Goal: Information Seeking & Learning: Learn about a topic

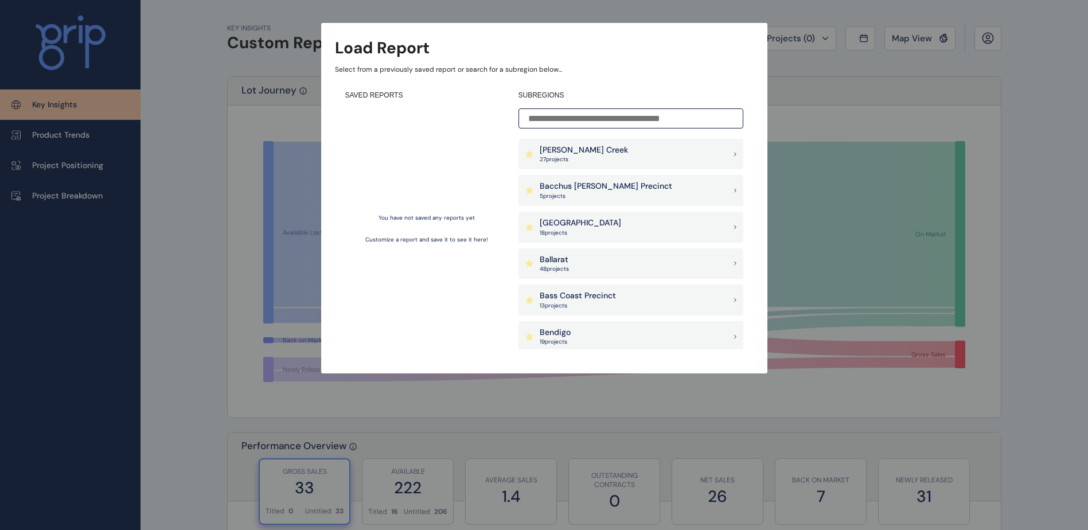
click at [616, 121] on input at bounding box center [630, 118] width 225 height 20
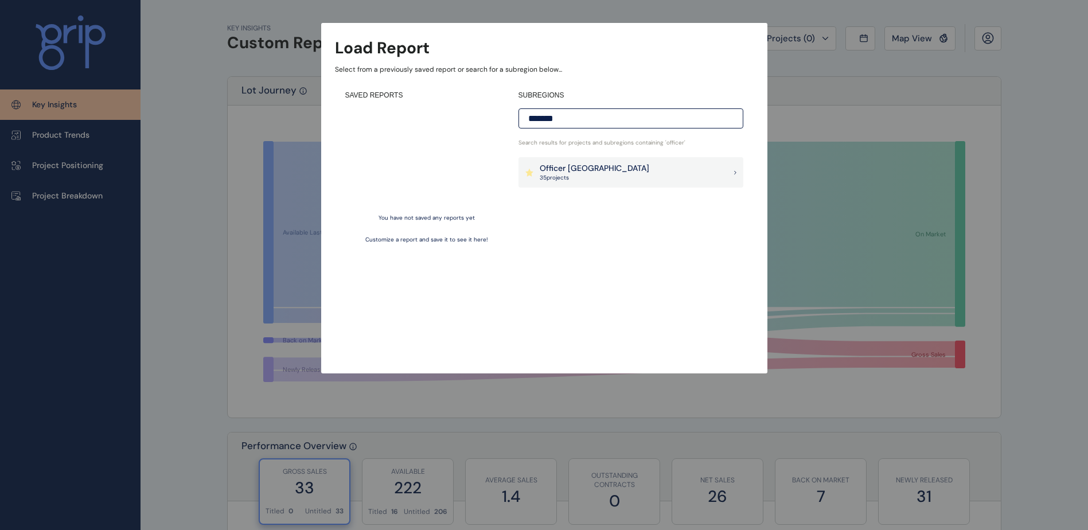
type input "*******"
click at [634, 168] on div "Officer [PERSON_NAME] 35 project s" at bounding box center [630, 172] width 225 height 31
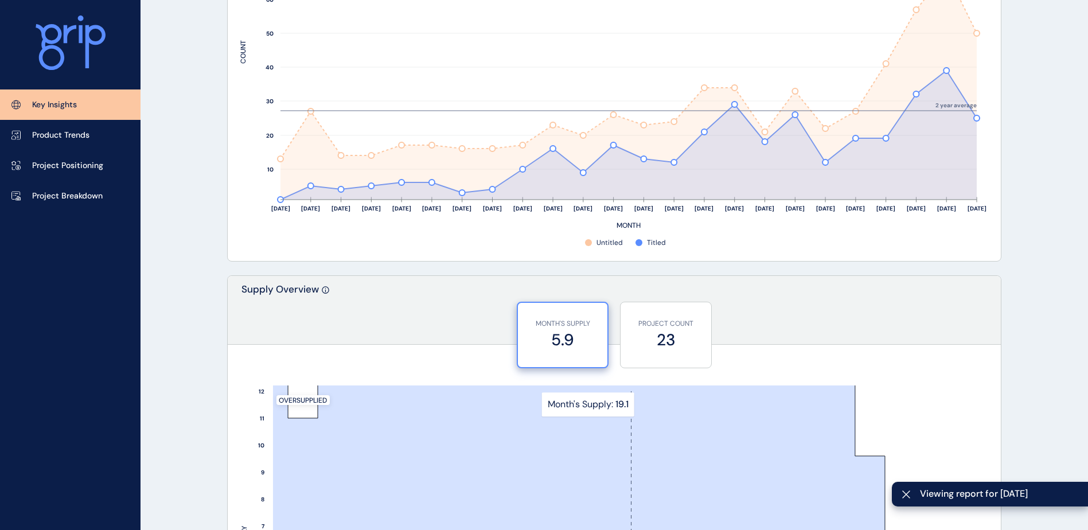
scroll to position [803, 0]
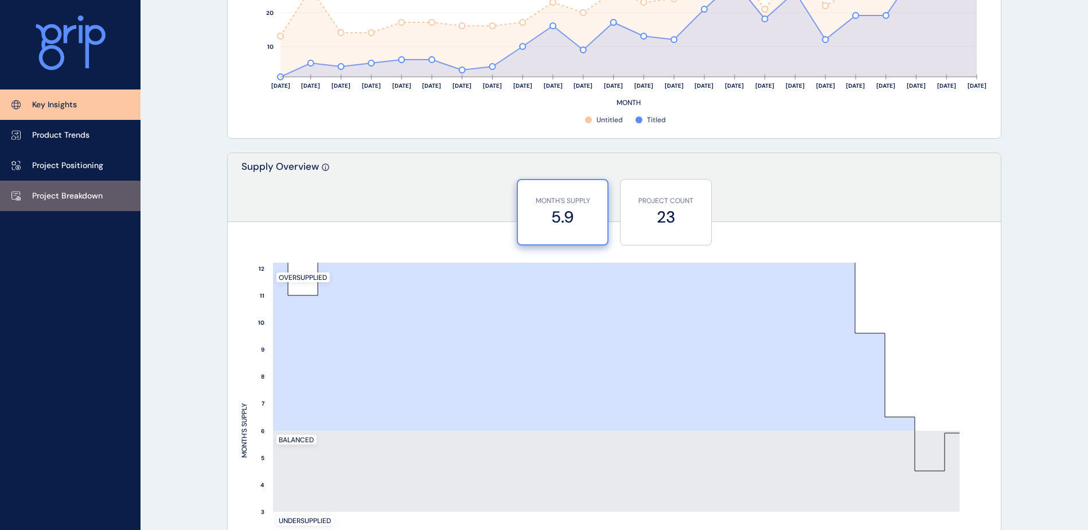
click at [80, 190] on p "Project Breakdown" at bounding box center [67, 195] width 71 height 11
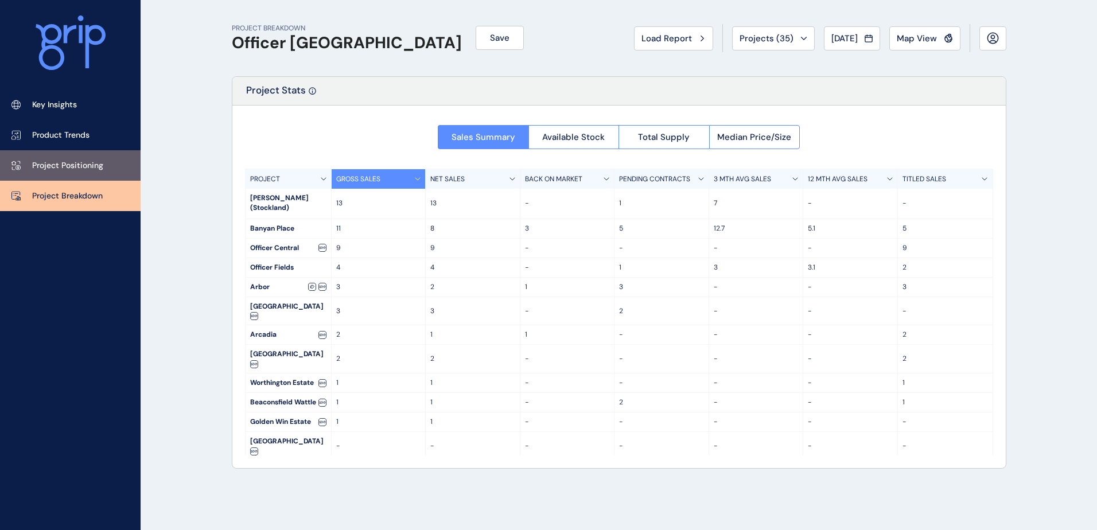
click at [68, 164] on p "Project Positioning" at bounding box center [67, 165] width 71 height 11
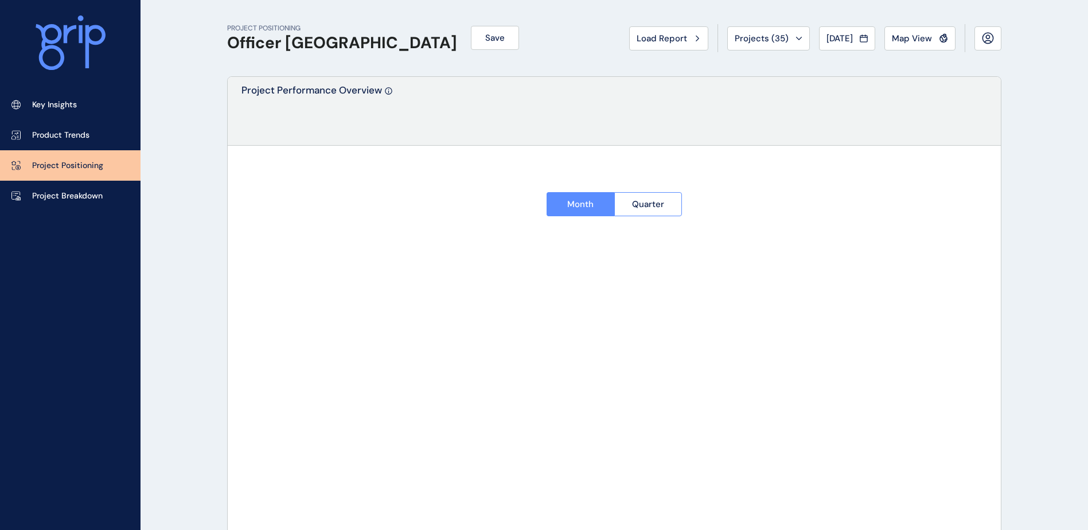
type input "**********"
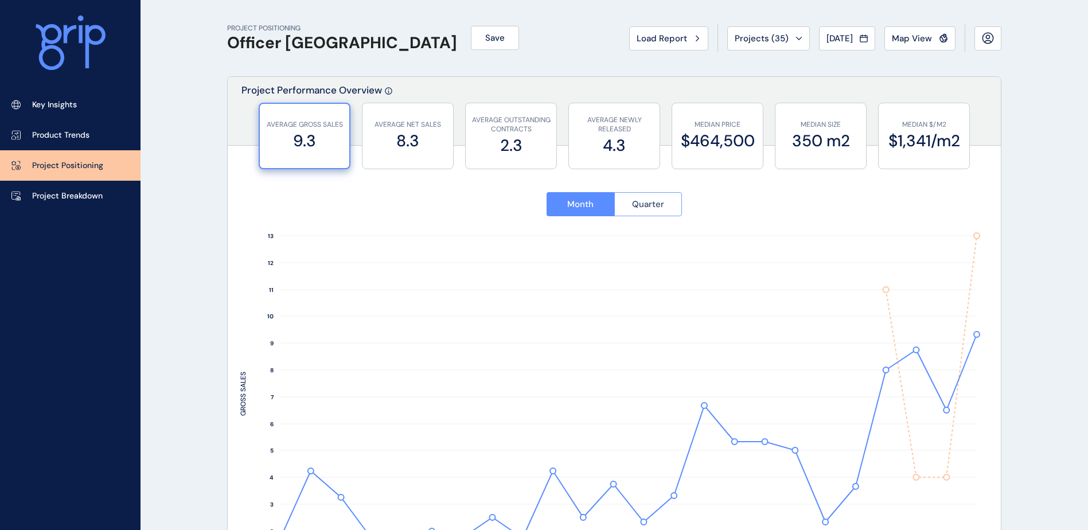
click at [650, 202] on span "Quarter" at bounding box center [648, 203] width 32 height 11
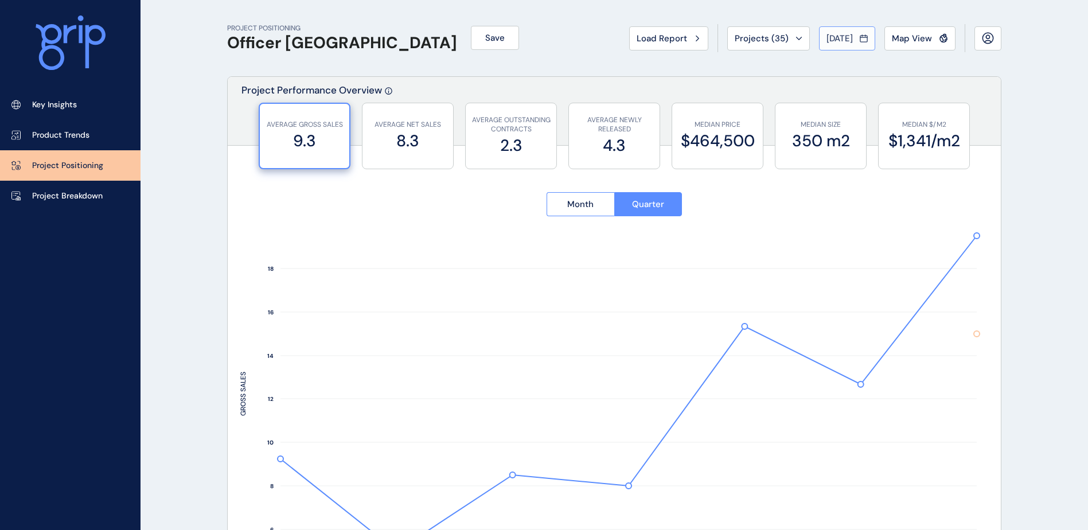
click at [863, 41] on icon at bounding box center [864, 38] width 8 height 11
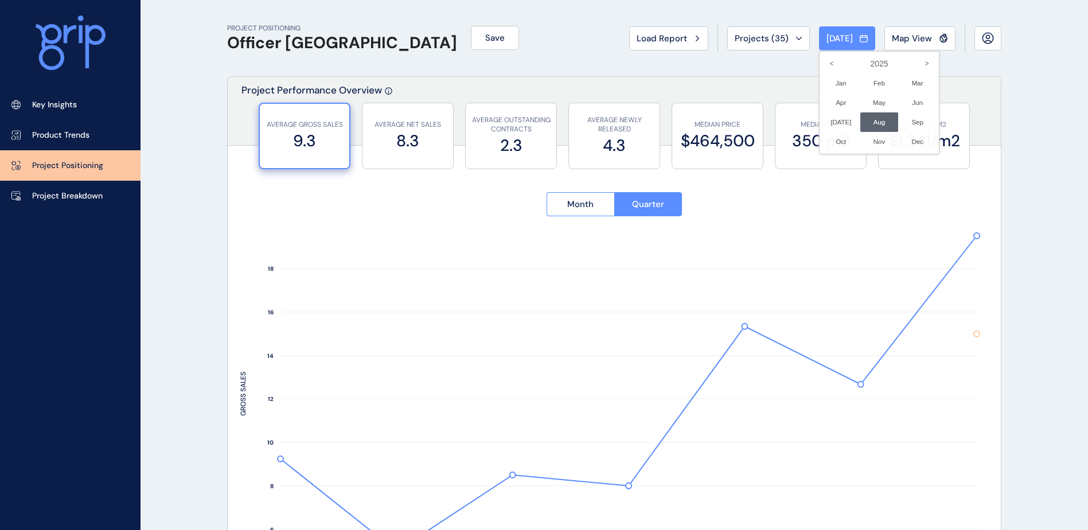
click at [1002, 121] on div at bounding box center [544, 265] width 1088 height 530
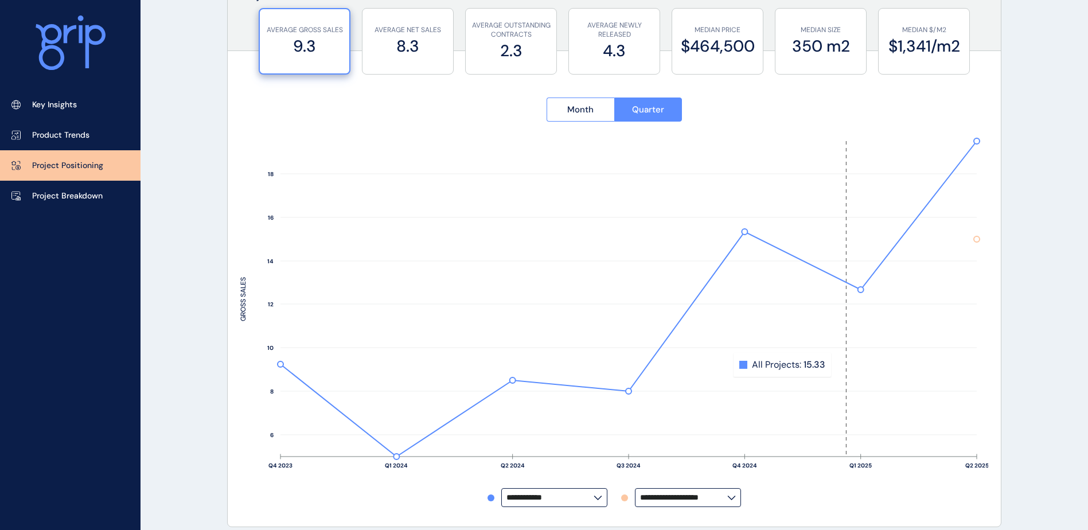
scroll to position [83, 0]
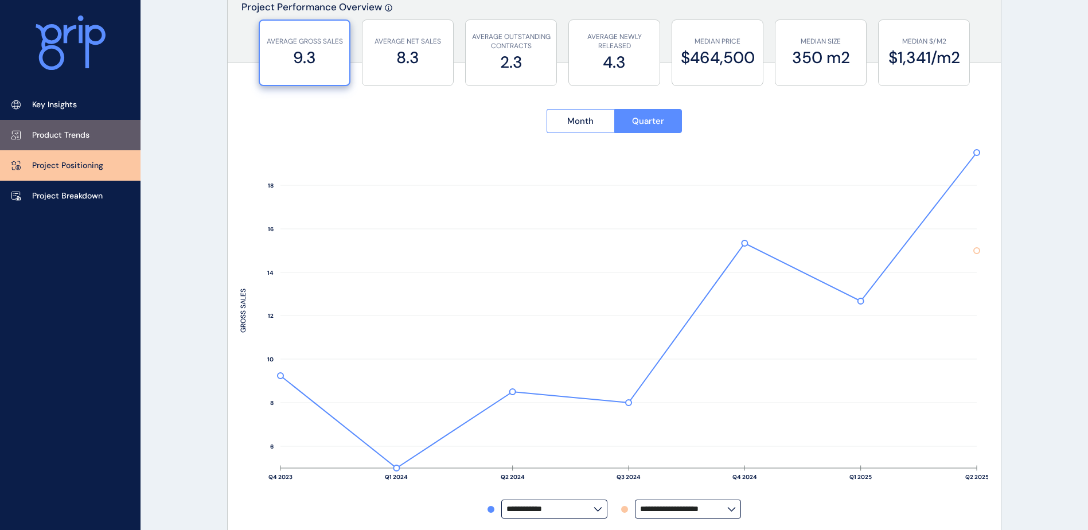
click at [63, 140] on p "Product Trends" at bounding box center [60, 135] width 57 height 11
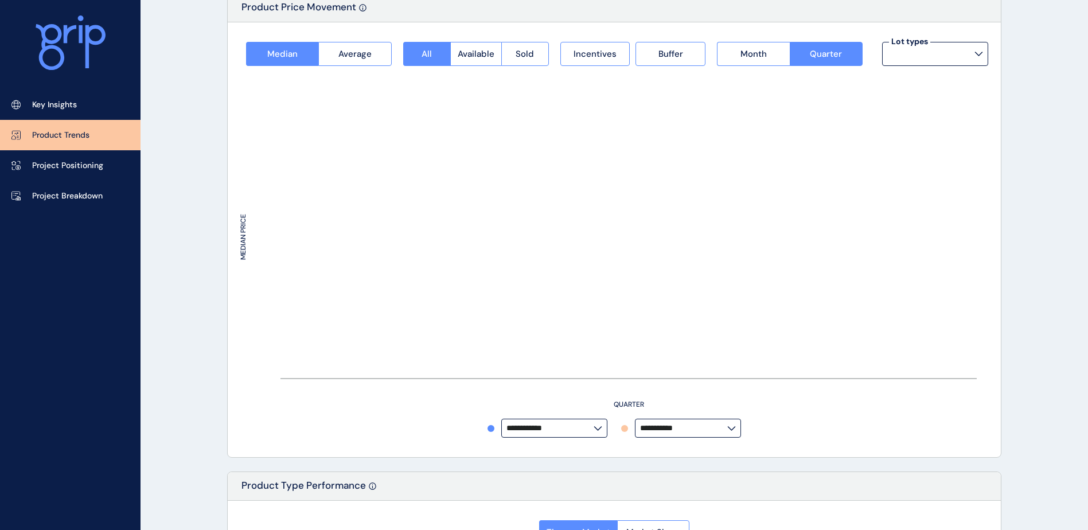
type input "**********"
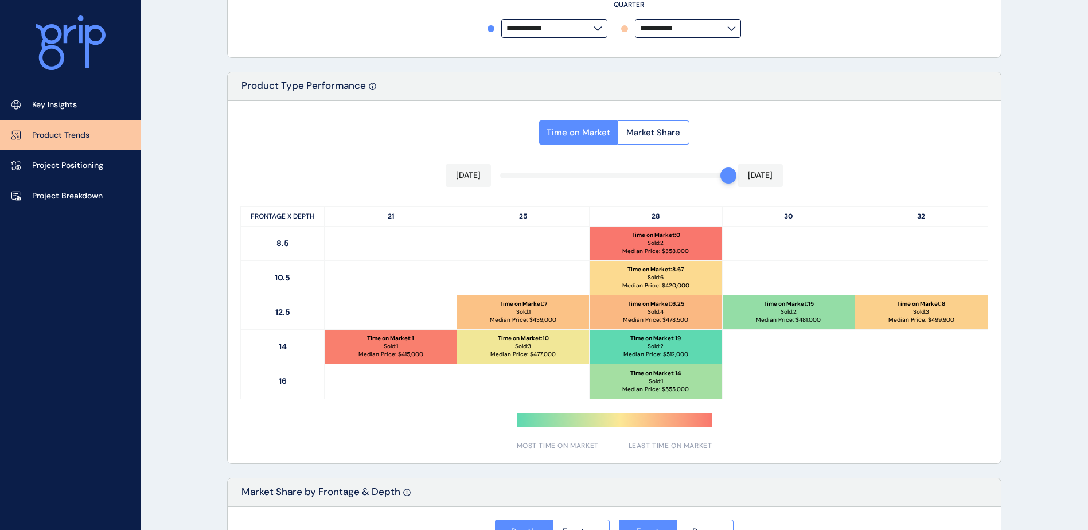
scroll to position [812, 0]
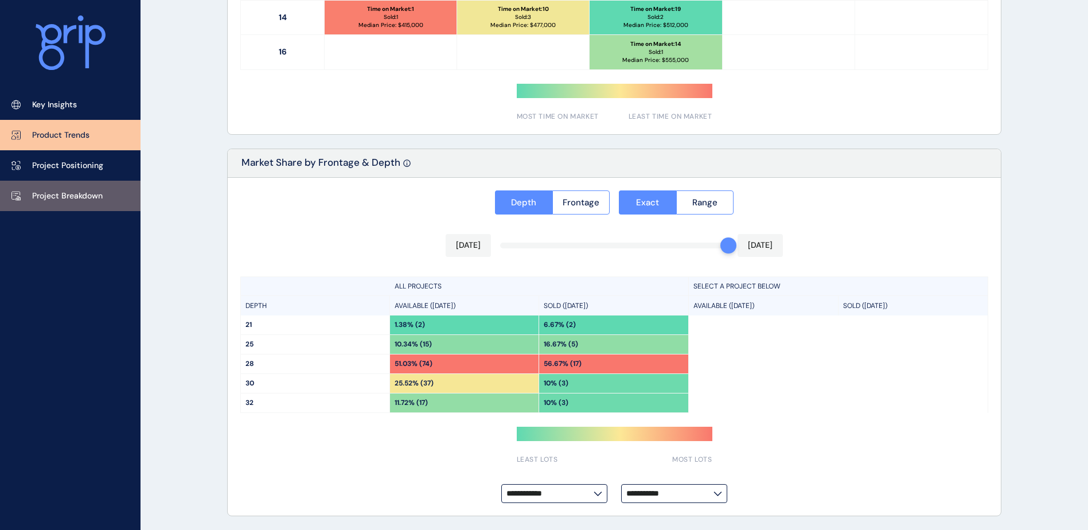
click at [62, 190] on p "Project Breakdown" at bounding box center [67, 195] width 71 height 11
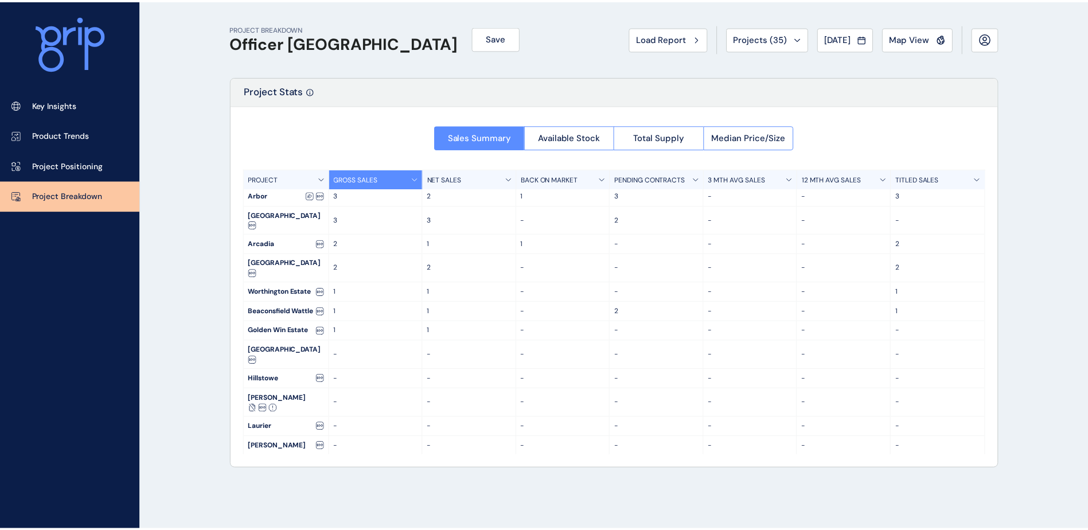
scroll to position [191, 0]
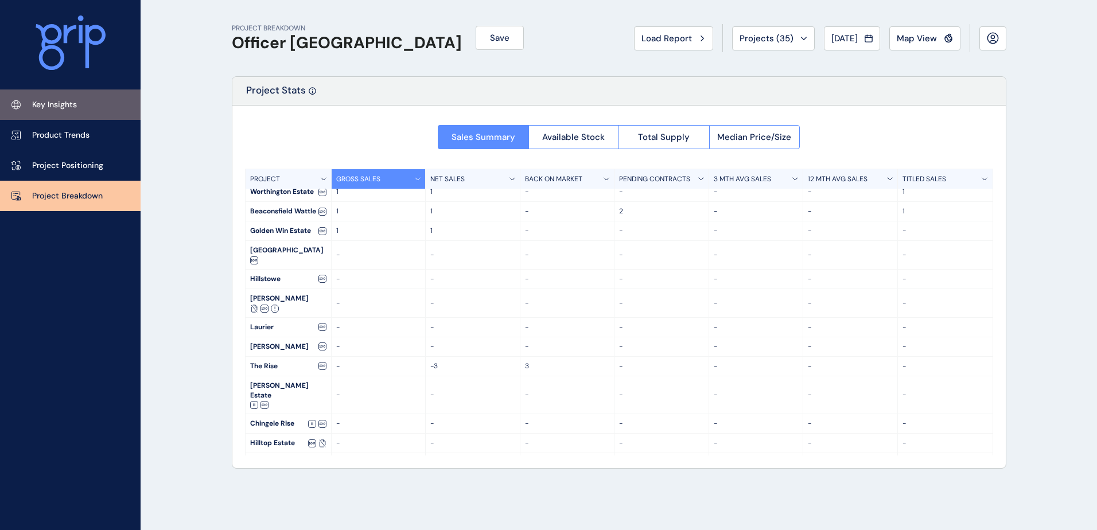
click at [33, 93] on link "Key Insights" at bounding box center [70, 104] width 141 height 30
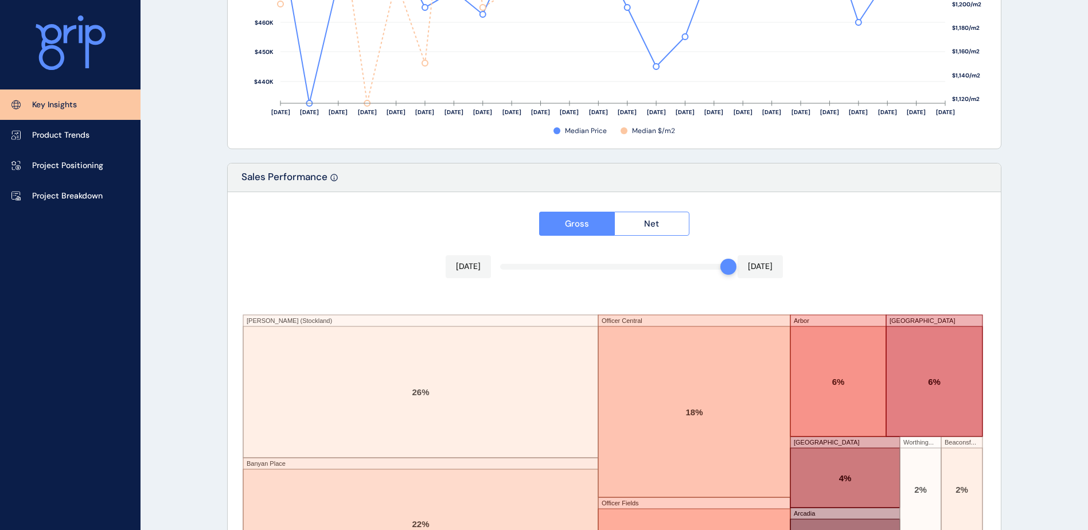
scroll to position [1885, 0]
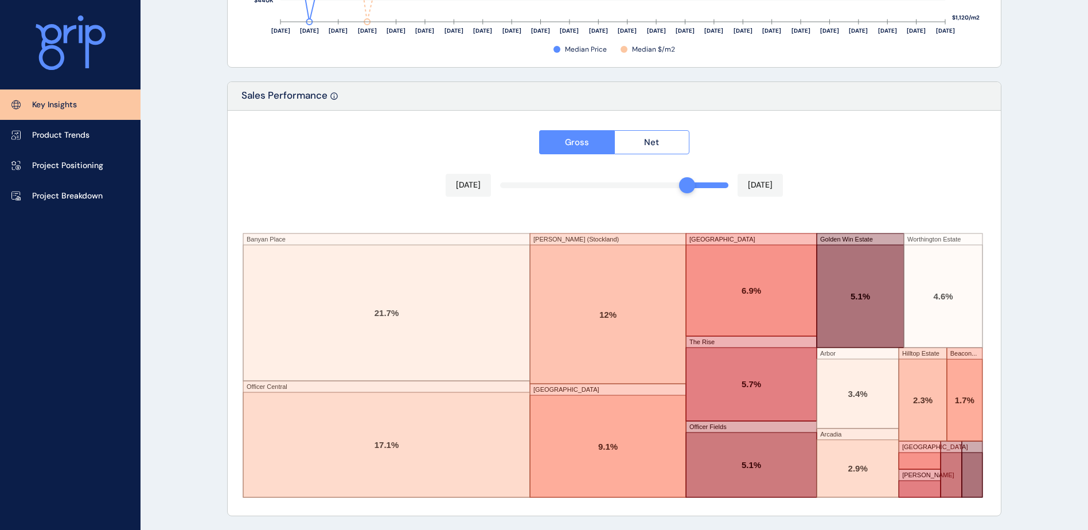
drag, startPoint x: 727, startPoint y: 186, endPoint x: 683, endPoint y: 182, distance: 44.3
click at [683, 182] on div at bounding box center [687, 185] width 16 height 16
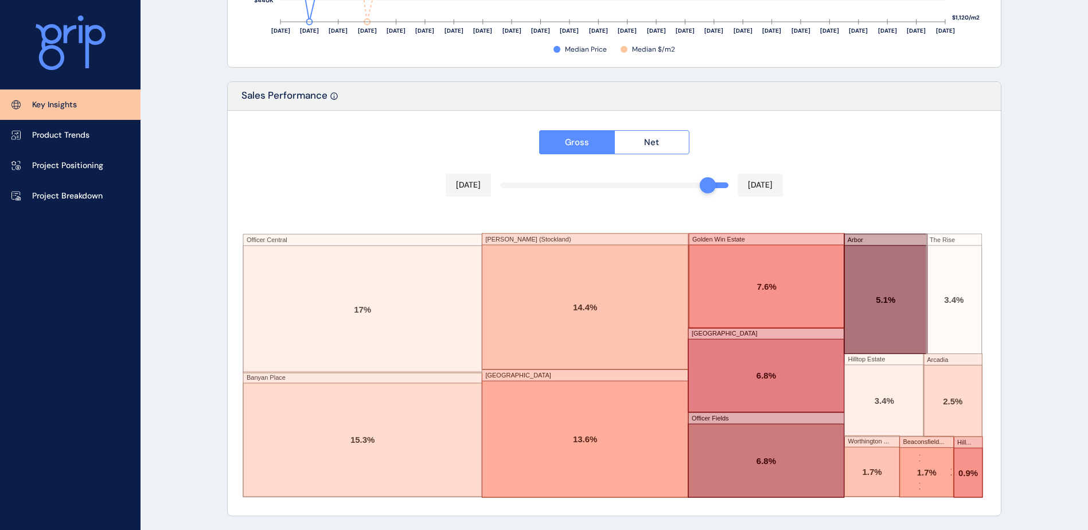
drag, startPoint x: 686, startPoint y: 188, endPoint x: 699, endPoint y: 185, distance: 13.5
click at [700, 185] on div at bounding box center [708, 185] width 16 height 16
click at [851, 173] on div "Gross Net [DATE] [DATE] Officer [GEOGRAPHIC_DATA] [PERSON_NAME] ([GEOGRAPHIC_DA…" at bounding box center [614, 313] width 773 height 405
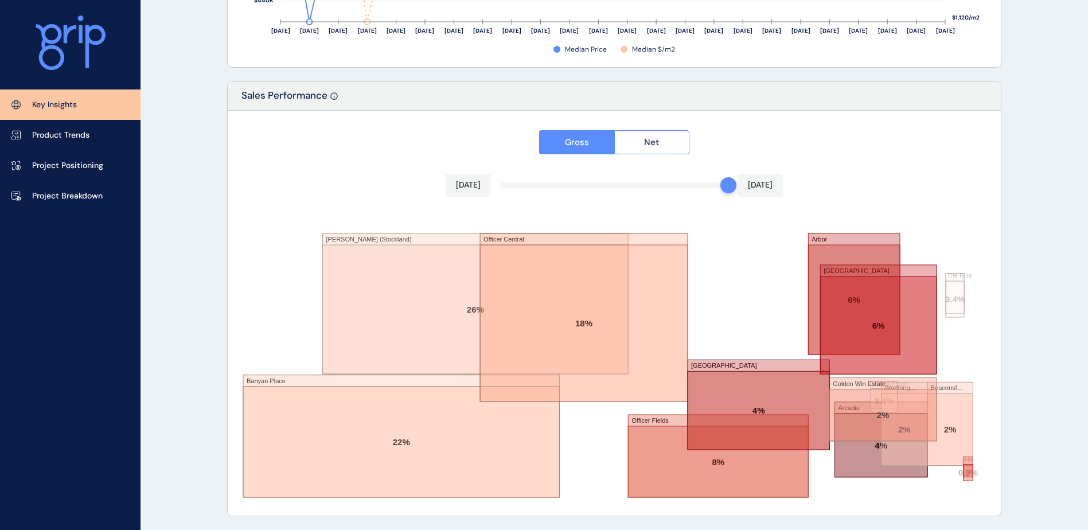
drag, startPoint x: 708, startPoint y: 190, endPoint x: 720, endPoint y: 190, distance: 12.6
click at [720, 190] on div at bounding box center [728, 185] width 16 height 16
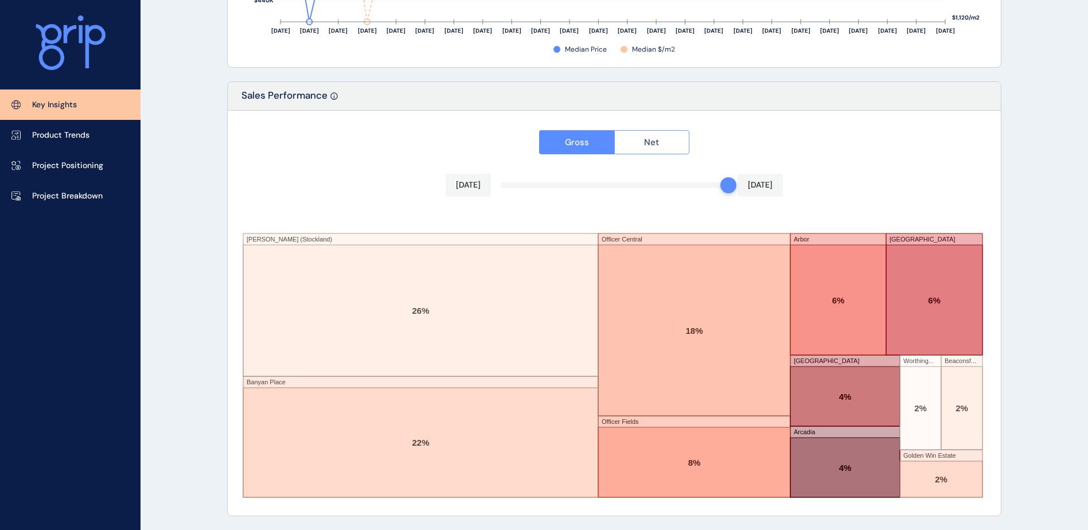
click at [660, 146] on button "Net" at bounding box center [652, 142] width 76 height 24
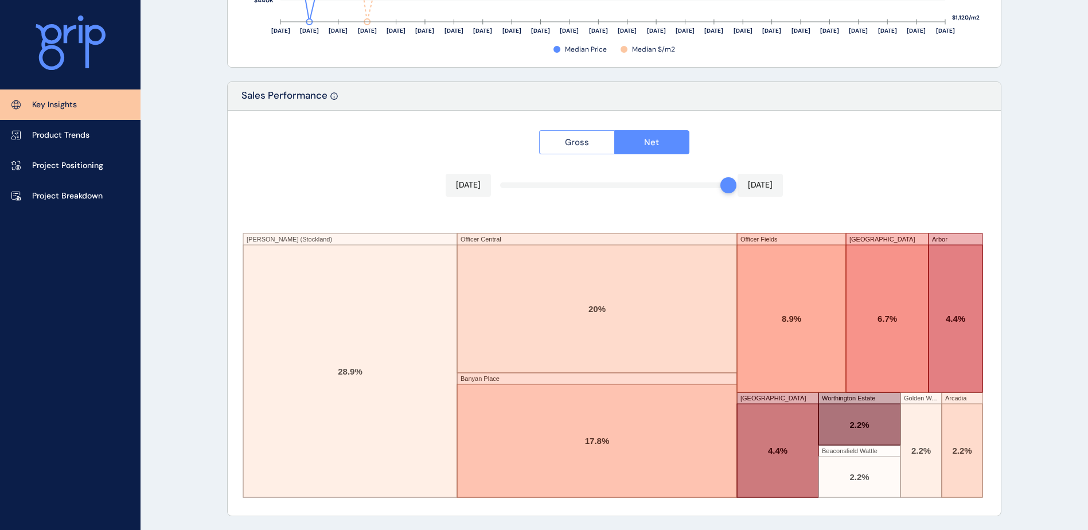
click at [582, 141] on span "Gross" at bounding box center [577, 142] width 24 height 11
